Goal: Transaction & Acquisition: Purchase product/service

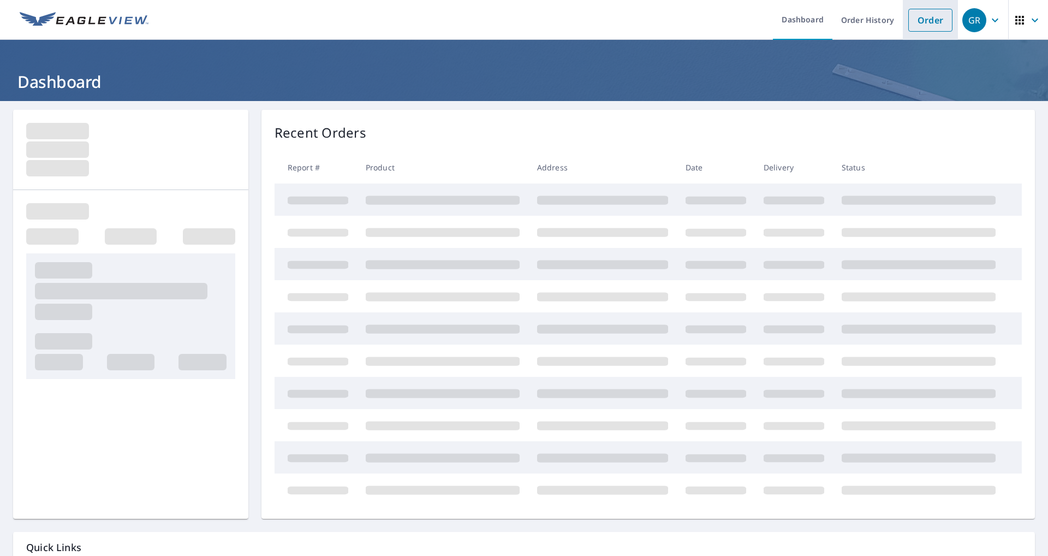
click at [920, 26] on link "Order" at bounding box center [930, 20] width 44 height 23
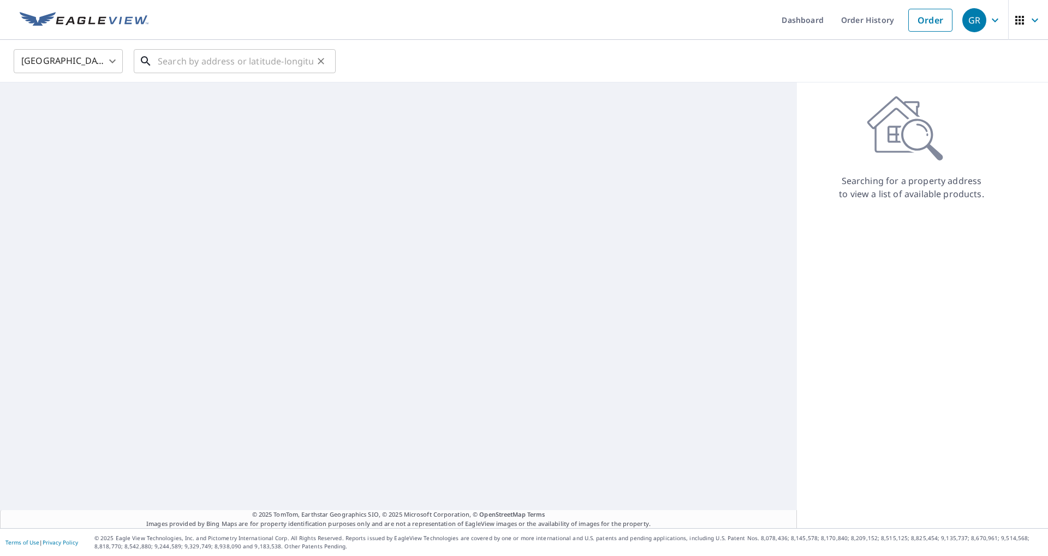
click at [208, 73] on div "​" at bounding box center [235, 61] width 202 height 24
click at [208, 70] on input "text" at bounding box center [236, 61] width 156 height 31
paste input "15 [PERSON_NAME]"
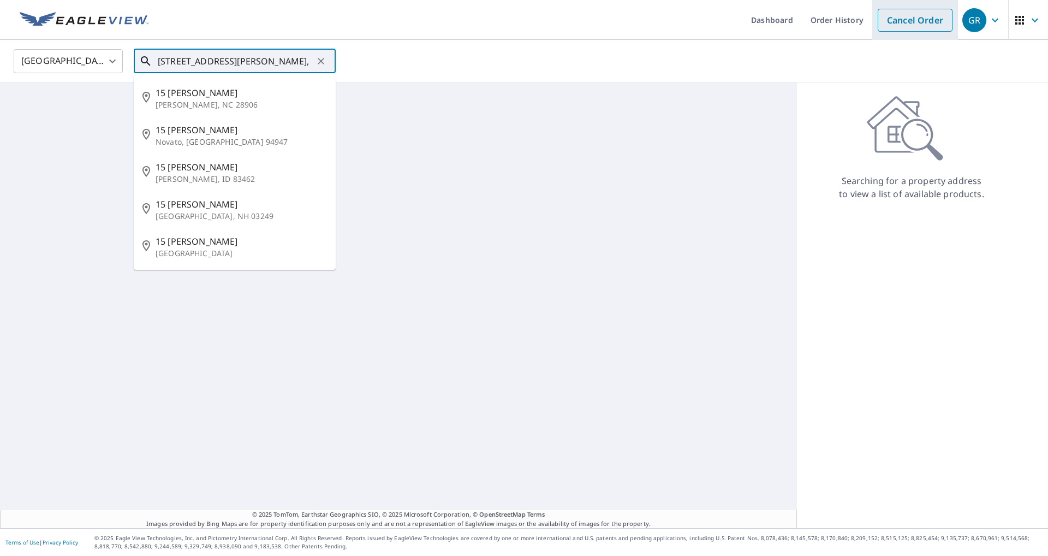
paste input "Windsor Locks"
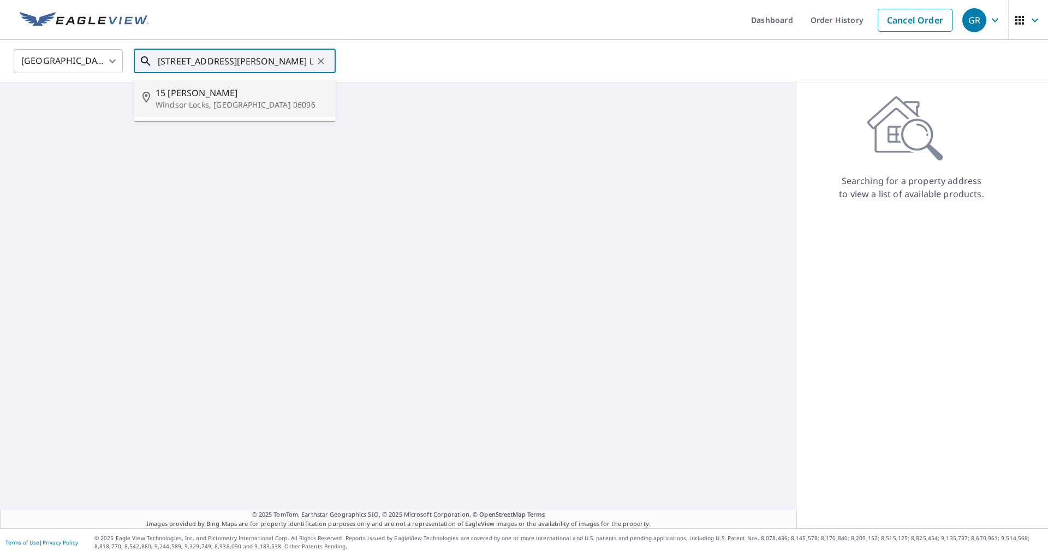
click at [216, 95] on span "15 [PERSON_NAME]" at bounding box center [241, 92] width 171 height 13
type input "[STREET_ADDRESS][PERSON_NAME]"
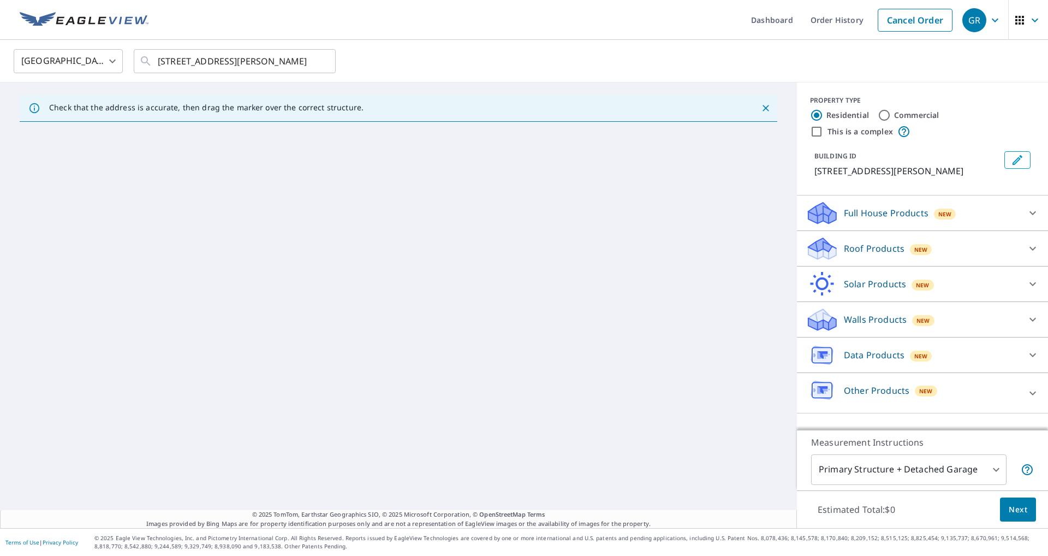
click at [853, 287] on p "Solar Products" at bounding box center [875, 283] width 62 height 13
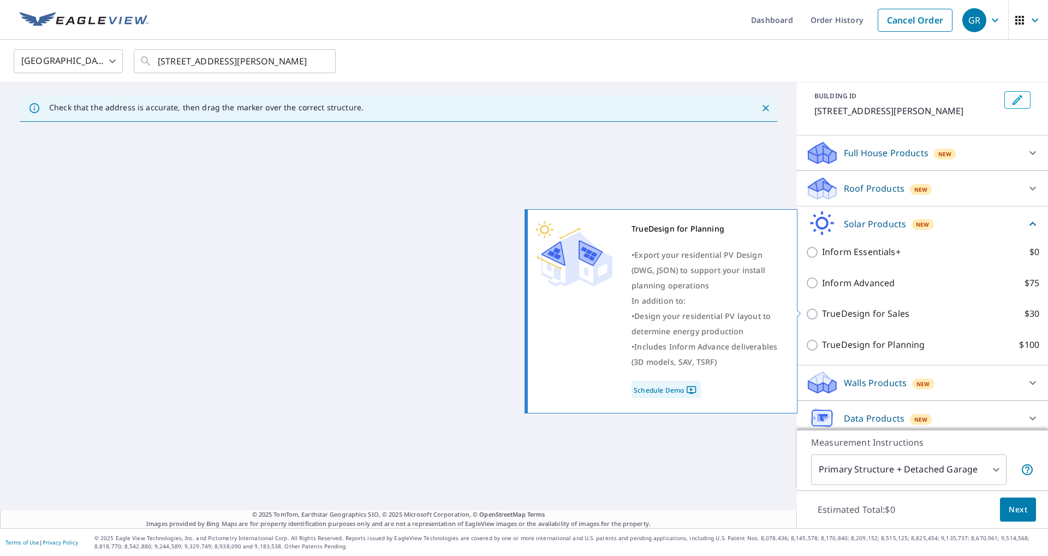
scroll to position [106, 0]
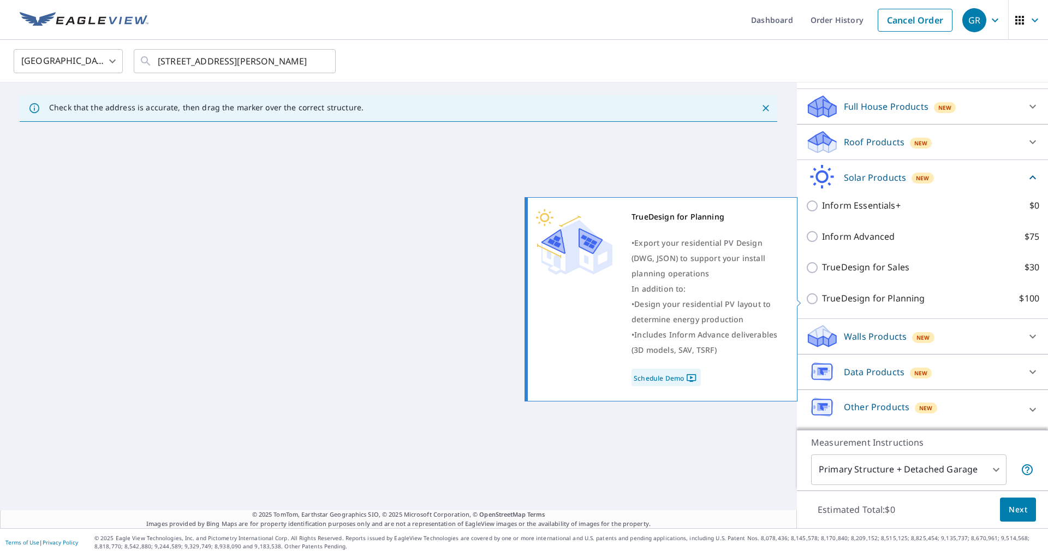
click at [869, 299] on p "TrueDesign for Planning" at bounding box center [873, 299] width 103 height 14
click at [822, 299] on input "TrueDesign for Planning $100" at bounding box center [814, 298] width 16 height 13
checkbox input "true"
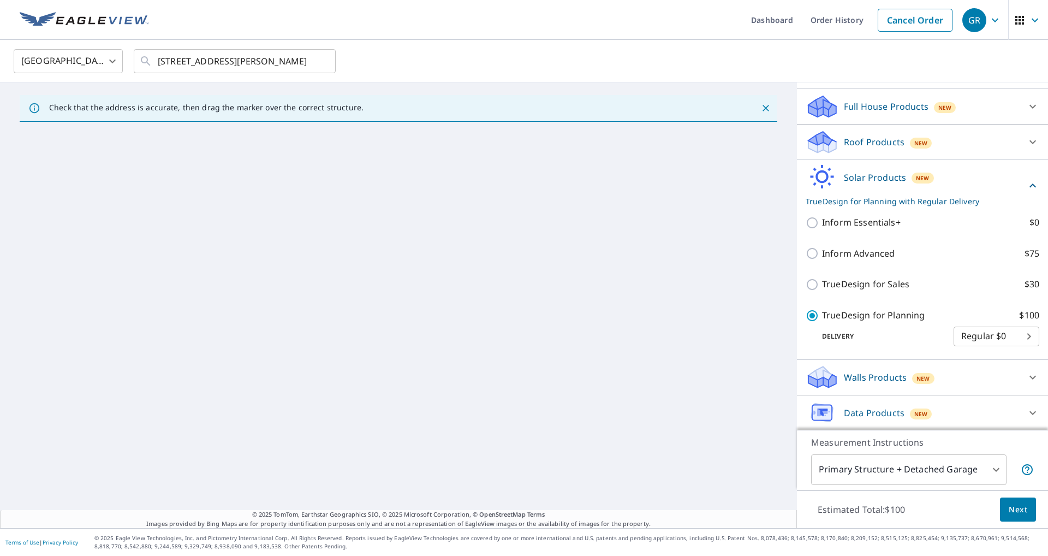
click at [1012, 504] on span "Next" at bounding box center [1018, 510] width 19 height 14
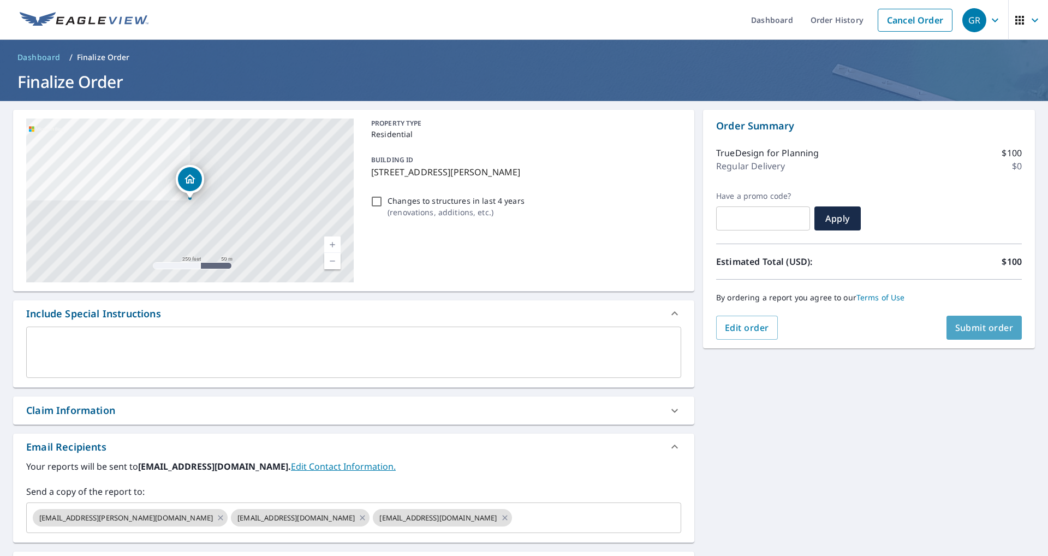
click at [991, 332] on span "Submit order" at bounding box center [984, 328] width 58 height 12
checkbox input "true"
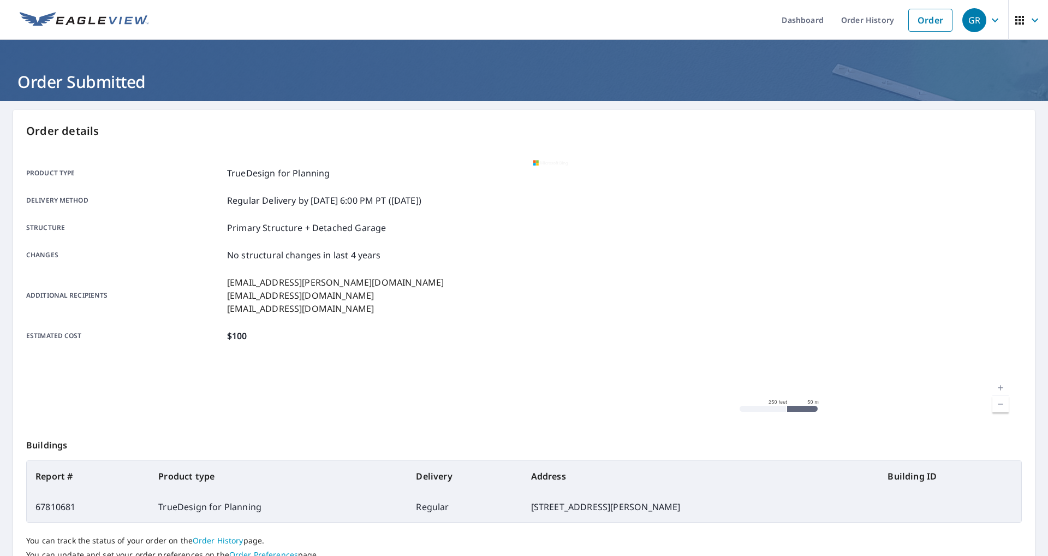
click at [45, 512] on td "67810681" at bounding box center [88, 506] width 123 height 31
copy td "67810681"
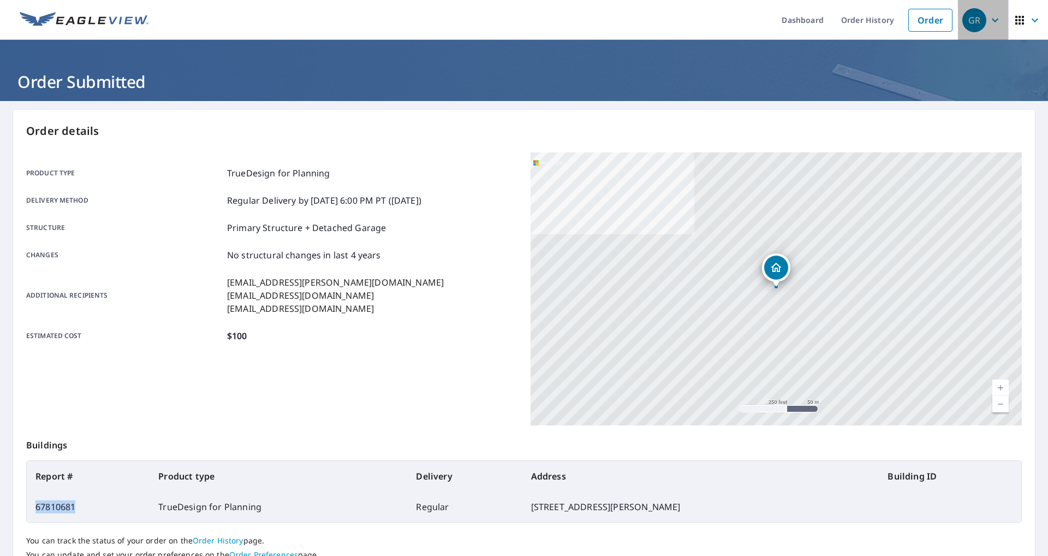
click at [982, 28] on div "GR" at bounding box center [975, 20] width 24 height 24
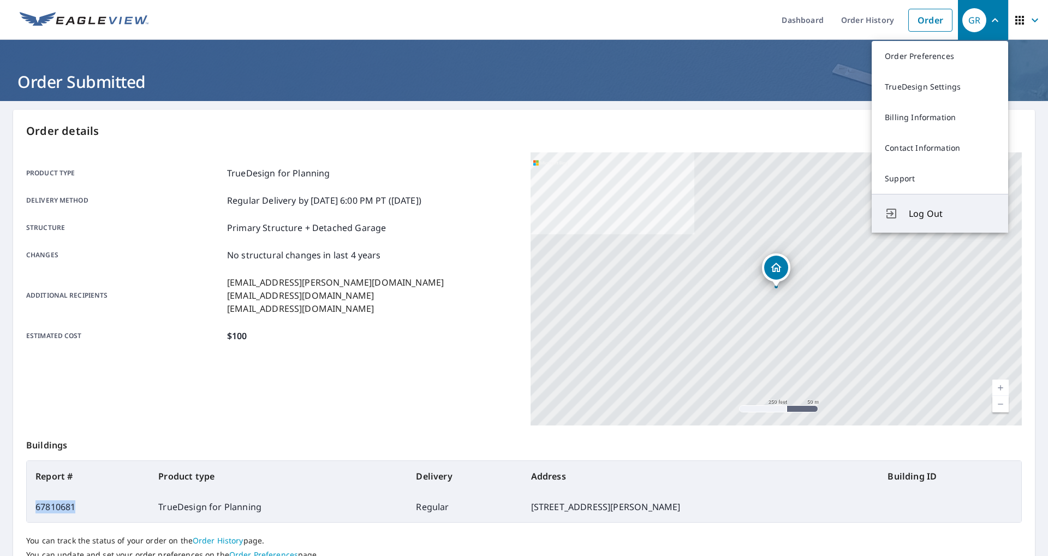
click at [944, 219] on span "Log Out" at bounding box center [952, 213] width 86 height 13
